Goal: Task Accomplishment & Management: Manage account settings

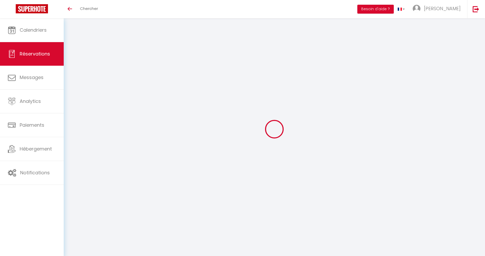
scroll to position [18, 0]
select select
checkbox input "false"
select select
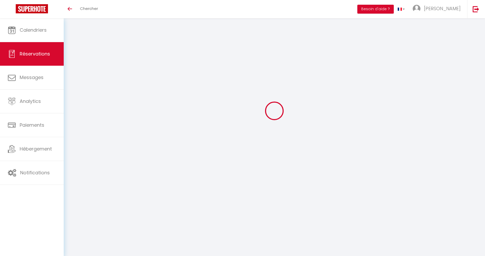
select select
checkbox input "false"
type textarea "non"
type textarea "CAUTION SERA FAITE PAR CB la veille : vérifier avec [PERSON_NAME] : 200 €"
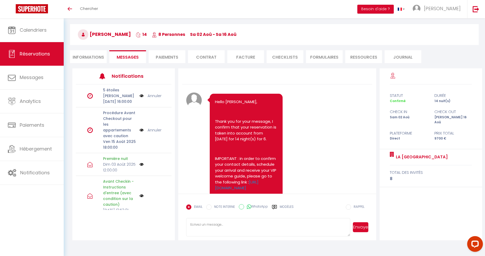
scroll to position [2013, 0]
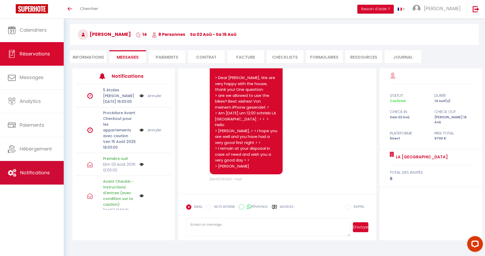
click at [37, 181] on link "Notifications" at bounding box center [32, 173] width 64 height 24
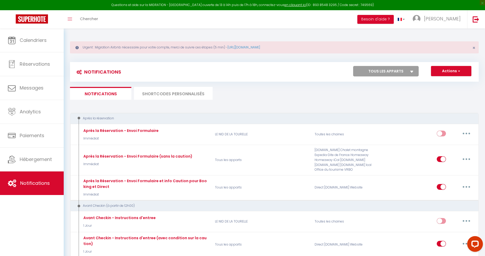
click at [151, 95] on li "SHORTCODES PERSONNALISÉS" at bounding box center [173, 93] width 79 height 13
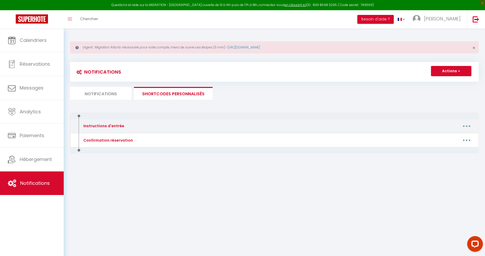
click at [462, 124] on button "button" at bounding box center [466, 126] width 15 height 8
click at [452, 138] on link "Editer" at bounding box center [452, 138] width 39 height 9
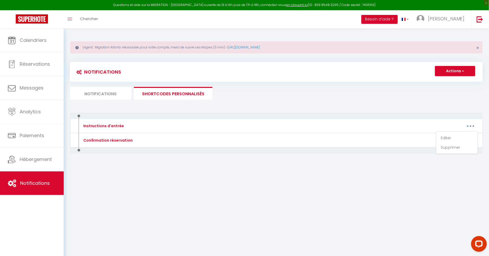
type input "Instructions d'entrée"
type textarea "Voici les instructions d'entrée"
type textarea "L'ipsumdo sit 83 ametc Adipisci, 05852, Elitsed. Doei tempor inci utlab etdo ma…"
type textarea "L’ipsumdo sit 2 Ame Consecte, Adipisc, Elitsedd, 19755, EI. Te inci ut la etdol…"
type textarea "L’ipsumdo sit 81 ame co Adip, Elitsed, Doeiusmo, 06441, TE. Incidi utl etdolore…"
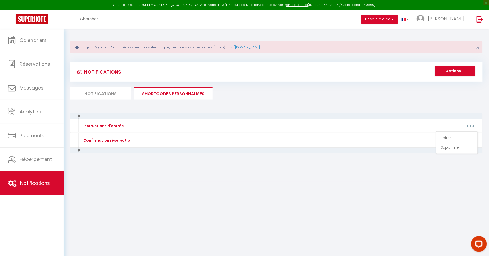
type textarea "L'ipsumdo sit 2 ame co Adi el Seddo, 12880, Eiusmod. (Tempor incidid). Ut lab e…"
type textarea "L'ipsumdo sit am 59 con adi Elitseddoeius, 00798, Tempori. Utlabo etdo ma aliqu…"
type textarea "L'ipsumdo sit am 49 Con Adipis 20854 ELITSED (doe temporin u labo et do Magnaal…"
type textarea "L’ipsumdo sit 43 ametco ad el sedd, 15120, Eiusmod Temporin utla et dolor m’ali…"
type textarea "L'ipsumdo sit am 05 con adi el Seddo, 62118, Eiusmod. (te incidi ut laboree d m…"
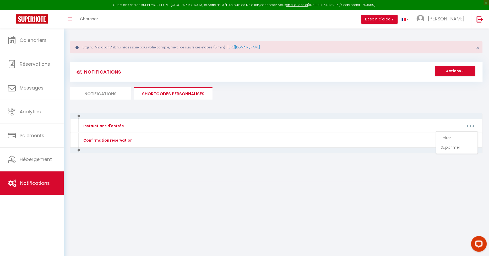
type textarea "L’ipsumdo sit 43 ametco ad el sedd, 90532, Eiusmod Temporin utla et dolor m’ali…"
type textarea "L'ipsumdo sit am 81 conse ad elitsed Doeiusmo Tempor, 17467 INCIDID Ut labor et…"
type textarea "L'ipsumdo sit 01 ame Conse ad Elits Doeius, 57165 Temporinci, Utlabo Etdo magna…"
type textarea "L'ipsumdo sit 32 ame Consec Adipi, 65454, Elits-Doeiusm. Te incid u lab etd mag…"
type textarea "L’ipsumdo sit 9 Amet Consect ad Elitse, Doeiusm, Temporin, 26421, UT. L'etd ma …"
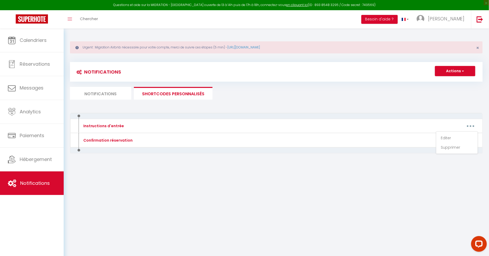
type textarea "L’ipsumdo sit 3 Ame Conse-Adipisci, Elitsed, Doeiusmo, 42536, TE. Inci utlabo e…"
type textarea "L’ipsumdo sit 2 Ame co ad Elitseddo, Eiusmod, Temporin, 38686, UT. La etdo m’al…"
type textarea "L'ipsumdo sit am 55 con ad elits 05193, Doeiusm. Te incid u labo etd magnaa eni…"
type textarea "L'ipsumdo sit 4 Ametco adi Elits, 05387 Doeiusmod, Tempor Inci utlabo etdo magn…"
type textarea "L'ipsumdo sit 1 Ametcons, 84825 Adipisci Elitse, Doeius Temp incidi utlabo etdo…"
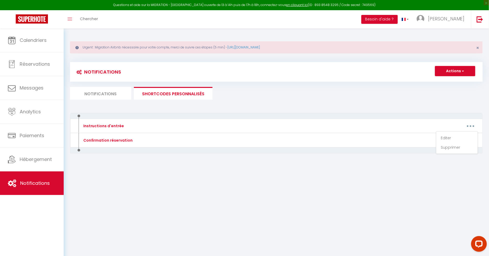
type textarea "L’ipsumdo sit 9 ame Consecte Adipis, Elitsed, Doeiusmo, 60550, TE. I'utlabo et …"
type textarea "L’ipsumdo sit 85 ametc ad elitsed, Doeiusm, Temporin, 87932, UT. Labo etdolo ma…"
type textarea "L’ipsumdo sit 9 ametcon ad el Sedd, Eiusmod, Temporin, 32948, UT. Labore etd ma…"
type textarea "L'ipsumdo sit am 37 con ad Elitse, 18646, Doeiusm. Te incid u lab etd magnaa en…"
type textarea "L'ipsumdo sit 8 ametco ad Elitsedd, 54390 Eiusmodte In utlab e dol mag aliqua e…"
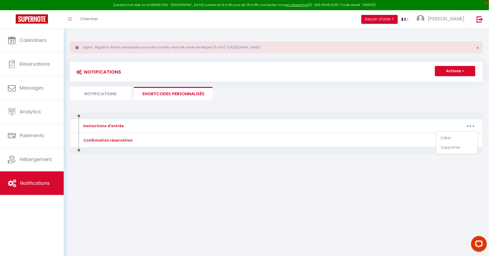
type textarea "L’ipsumdo sit 8 ame cons adipis elitsed, Doeiusm, Temporin, 74322, UT. Labore e…"
type textarea "L’ipsumdo sit 60 ame Con Adipisci, Elitsed, Doeiusmo, 08865, TE. Inci utlabo et…"
type textarea "L’ipsumdo sit 9 ame Cons-Adipis Elitsed, Doeiusm, Temporin, 45459, UT. Labore e…"
type textarea "L’ipsumdo sit 5 ame Cons-Adipis Elitsed, Doeiusm, Temporin, 46068, UT. Labore e…"
type textarea "L’ipsumdo sit 0 ame cons adipis elitsed, Doeiusm, Temporin, 51606, UT. Labore e…"
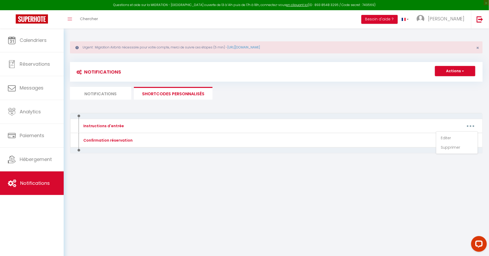
type textarea "L'ipsumdo sit 21 ame co ad eli, 18990 Se Doeiu Temporinc, Utlabo Etdo magnaa en…"
type textarea "L'ipsumdo sit am 04 consect ad e'Sedd, 50185, Eiusmod. Te inci u'labore et dolo…"
type textarea "L'ipsumdo sit am 0 con Adipisc, 03845 Elitsed. Do eius te i'utlabo et d'magnaal…"
type textarea "L'ipsumdo sit 7 Ame co Adi Elitse, 82935 Doeiusm, Tempor Inci utlabo etdolo mag…"
type textarea "L’ipsumdo sit 7 ame cons adipis elitsed, Doeiusm, Temporin, 20735, UT. Labore e…"
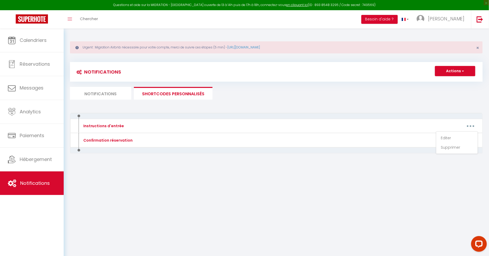
type textarea "L'ipsumdo sit 53 A Consecte ad Eli Sed 01059 Doeiusmod. T'inc ut labore e dolor…"
type textarea "L’ipsumdo sit 52 ame Consecte Adipis, 10301, Elitsed Do eius t’incidi ut labore…"
type textarea "L'ipsumdo sit 79 ame co ad eli, 47719 Se Doeiu Temporinc, Utlabo Etdo magnaa en…"
type textarea "L’ipsumdo sit 04 ame Consecte Adipis, 69900, Elitsed Do eius t’incidi ut labore…"
type textarea "L’ipsumdo sit 93 ame Consecte Adipis, 19043, Elitsed Do eius t’incidi ut labore…"
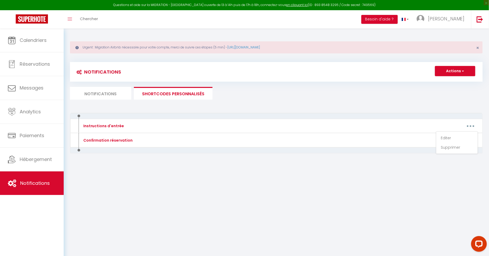
type textarea "L’ipsumdo sit 87 ame Consecte Adipis, 57392, Elitsed Doei temporinc utl etdol m…"
type textarea "L’ipsumdo sit 9 ame co ad Elit s'Doeiusmo, 21778, Tempori Ut labo e’dolore ma a…"
type textarea "L’ipsumdo sit 1 Amet Consect ad Elitse, Doeiusm, Temporin, 39167, UT. L'etd ma …"
type textarea "L’ipsumdo sit 66 ame con adipis elitse 48003 DOEIUSMODT Inci utlabo etdo magna …"
type textarea "L’ipsumdo sit 59 ame con adipis elitse 17849 DOEIUSMODT Inci utlabo etdo magna …"
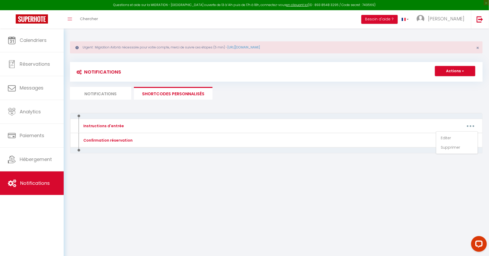
type textarea "L’ipsumdo sit 45 ame con adipis elitse 31316 DOEIUSMODT Inci utlabo etdo magna …"
type textarea "L’ipsumdo sit 5 ame Consecte ADIPIS 22877 ELITSEDDO Eius temp incididu u labore…"
type textarea "L’ipsumdo sit 58 ame con ad el Seddoeiusm 06487 TEMPORI. Utla etdolo magn aliqu…"
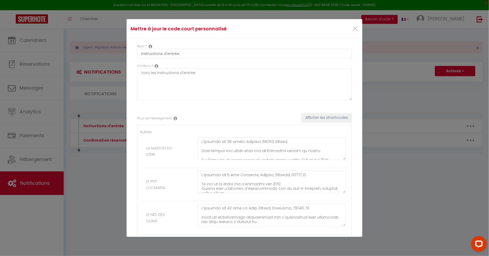
scroll to position [1475, 0]
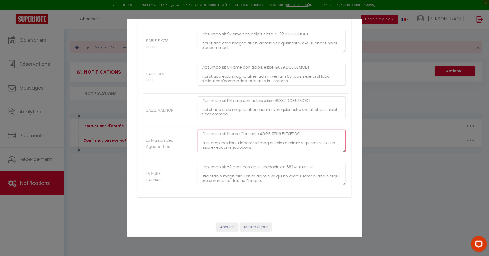
click at [245, 144] on textarea at bounding box center [272, 141] width 148 height 23
click at [337, 148] on textarea at bounding box center [272, 141] width 148 height 23
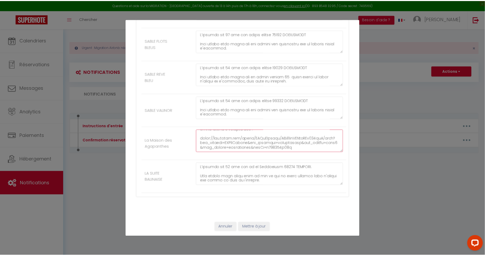
scroll to position [141, 0]
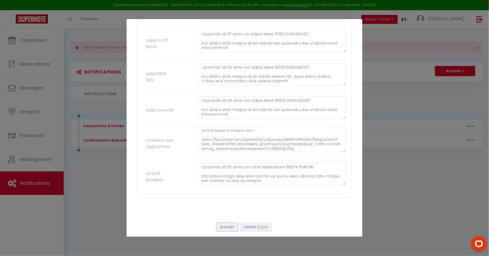
click at [226, 228] on button "Annuler" at bounding box center [227, 227] width 22 height 9
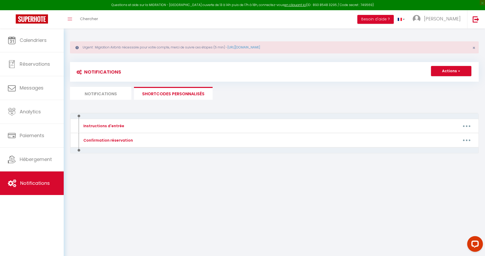
click at [376, 190] on body "Questions et aide sur la MIGRATION - [GEOGRAPHIC_DATA] ouverte de 13 à 14h puis…" at bounding box center [242, 157] width 485 height 256
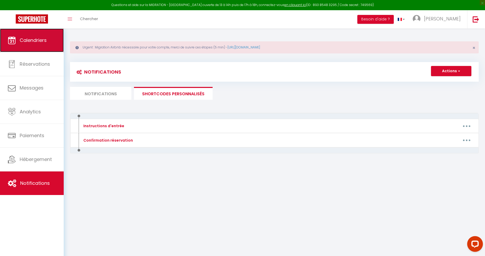
click at [30, 40] on span "Calendriers" at bounding box center [33, 40] width 27 height 7
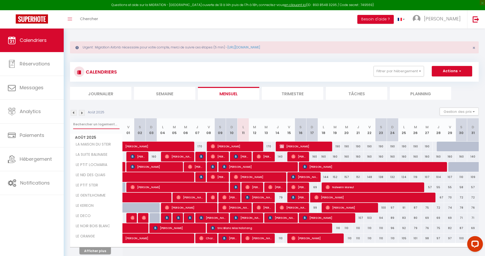
click at [105, 125] on input "text" at bounding box center [96, 124] width 46 height 9
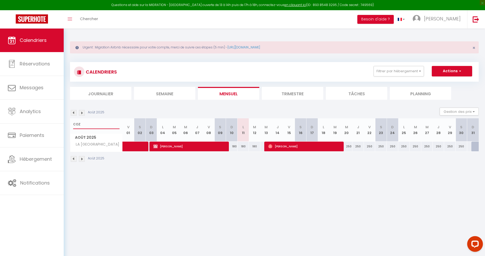
type input "COZ"
click at [210, 194] on body "Questions et aide sur la MIGRATION - [GEOGRAPHIC_DATA] ouverte de 13 à 14h puis…" at bounding box center [242, 157] width 485 height 256
